Goal: Task Accomplishment & Management: Use online tool/utility

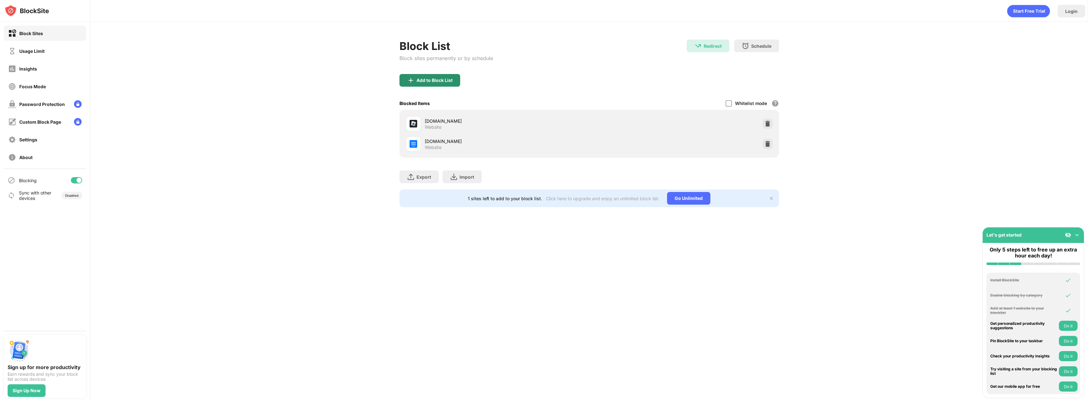
click at [435, 76] on div "Add to Block List" at bounding box center [430, 80] width 61 height 13
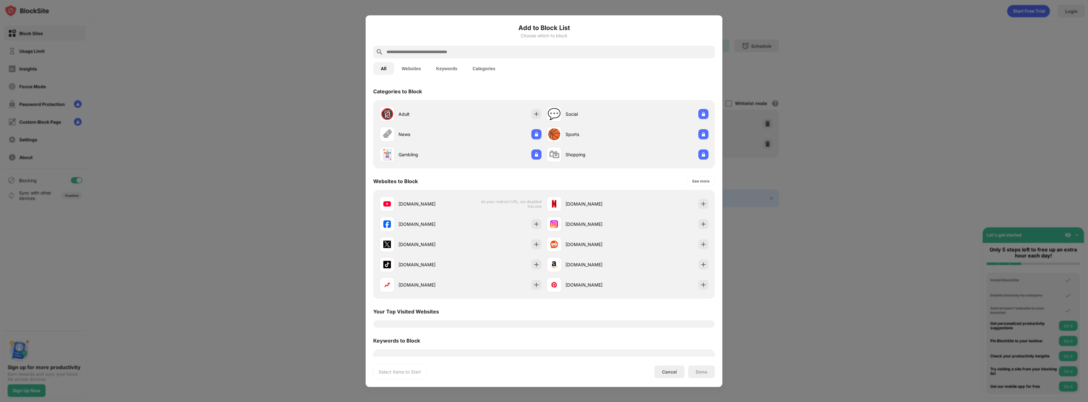
click at [452, 53] on input "text" at bounding box center [549, 52] width 326 height 8
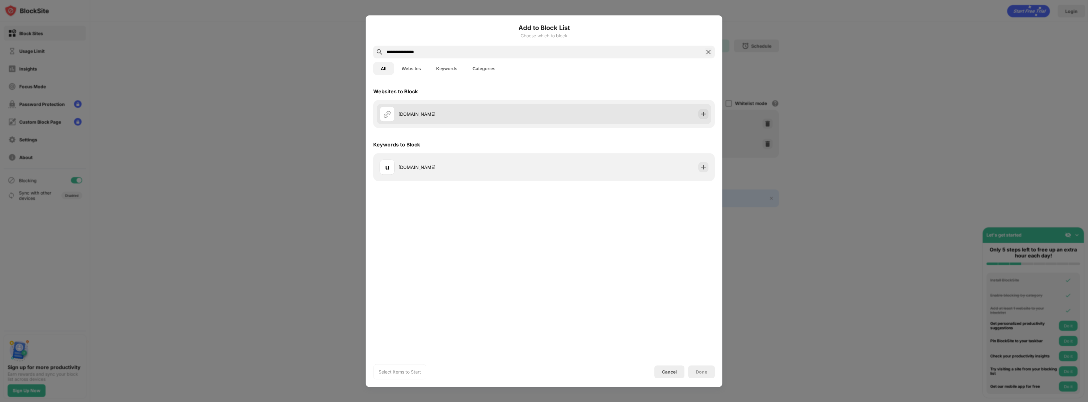
type input "**********"
click at [533, 122] on div "[DOMAIN_NAME]" at bounding box center [544, 114] width 334 height 20
click at [705, 112] on img at bounding box center [703, 114] width 6 height 6
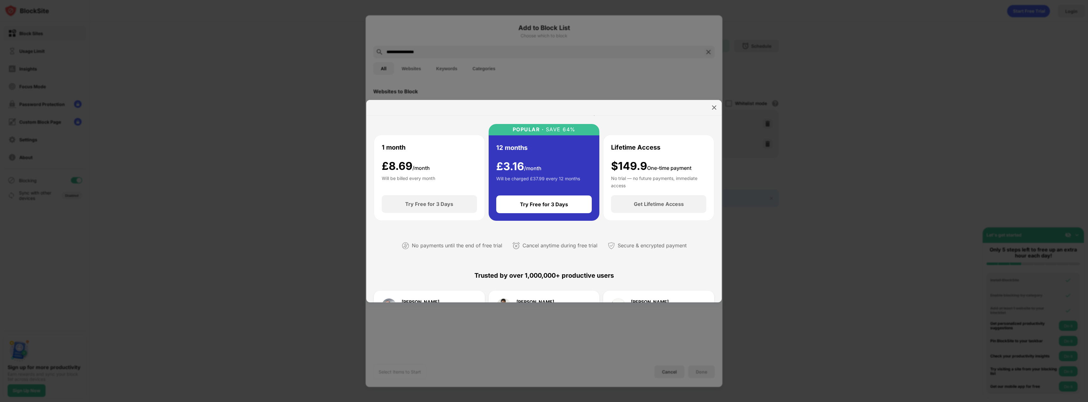
scroll to position [127, 0]
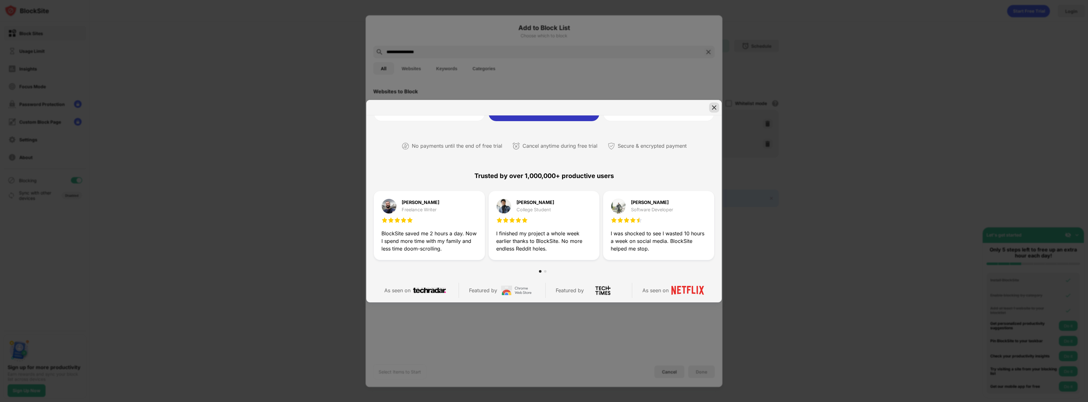
click at [714, 106] on img at bounding box center [714, 107] width 6 height 6
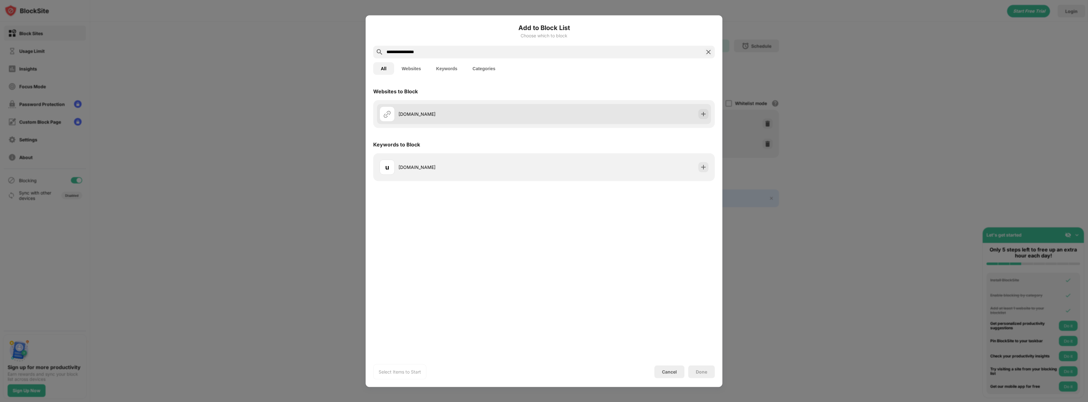
click at [709, 115] on div "[DOMAIN_NAME]" at bounding box center [544, 114] width 334 height 20
click at [704, 114] on img at bounding box center [703, 114] width 6 height 6
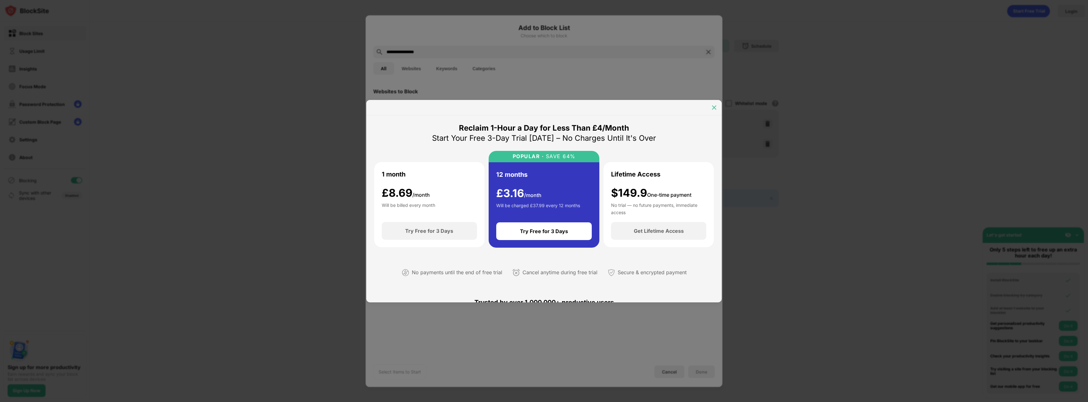
click at [712, 103] on div at bounding box center [714, 107] width 10 height 10
